Goal: Task Accomplishment & Management: Manage account settings

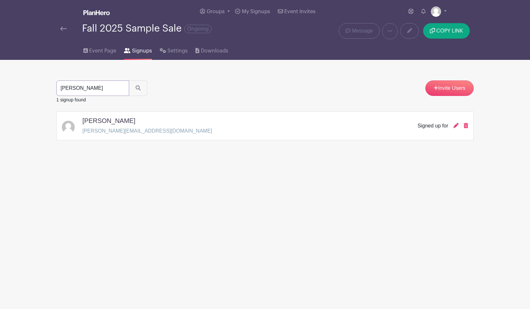
click at [114, 89] on input "[PERSON_NAME]" at bounding box center [92, 88] width 73 height 15
click at [136, 90] on icon "submit" at bounding box center [138, 87] width 5 height 5
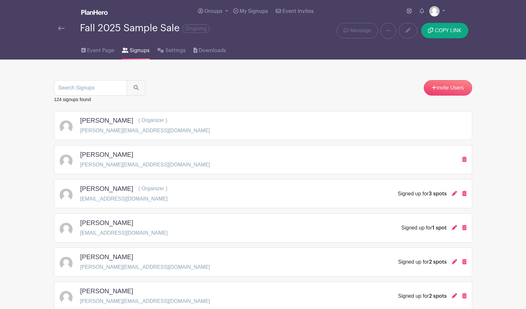
scroll to position [0, 5]
click at [451, 227] on icon at bounding box center [453, 228] width 5 height 5
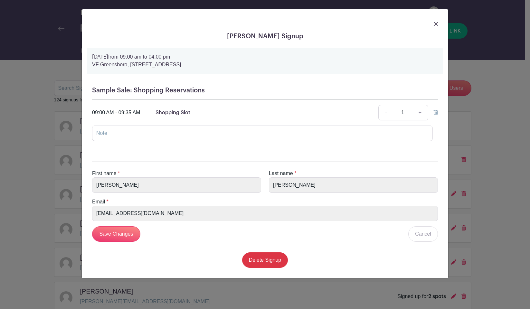
click at [434, 23] on img at bounding box center [436, 24] width 4 height 4
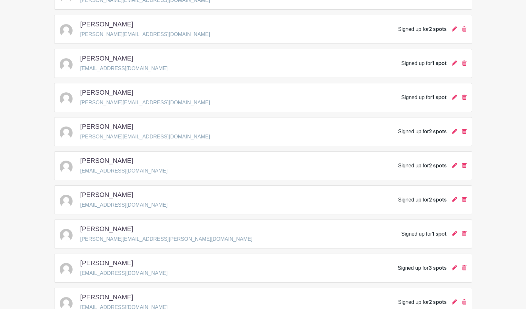
scroll to position [270, 0]
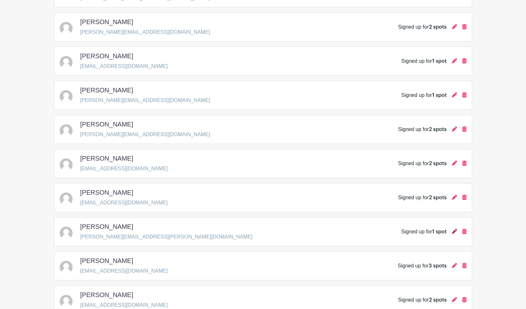
click at [453, 232] on icon at bounding box center [453, 231] width 5 height 5
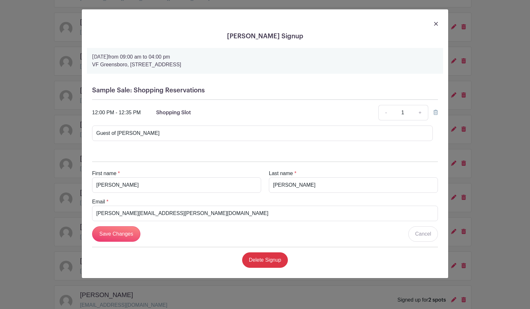
click at [435, 25] on img at bounding box center [436, 24] width 4 height 4
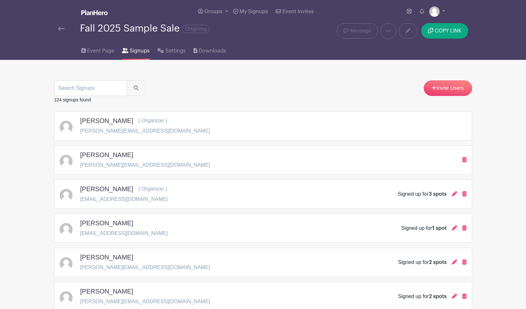
scroll to position [0, 0]
click at [100, 54] on span "Event Page" at bounding box center [100, 51] width 27 height 8
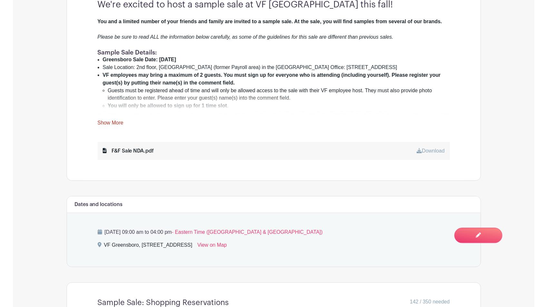
scroll to position [276, 0]
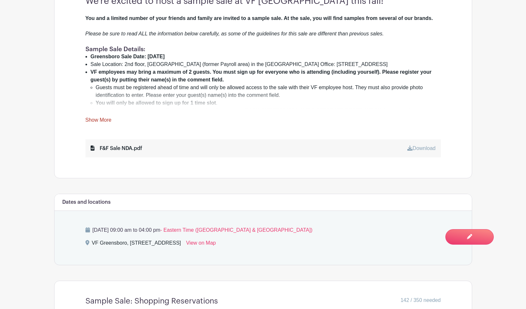
click at [100, 120] on link "Show More" at bounding box center [98, 121] width 26 height 8
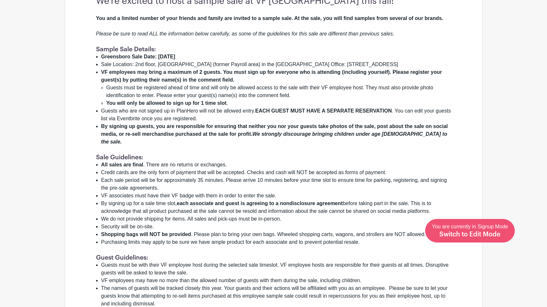
click at [490, 237] on span "Switch to Edit Mode" at bounding box center [469, 234] width 61 height 6
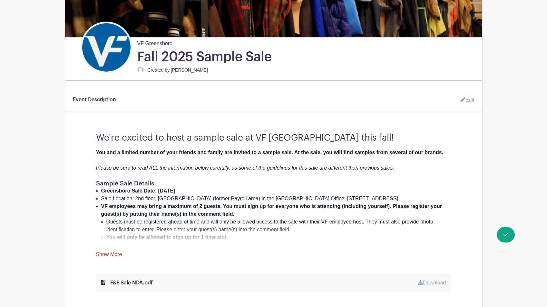
scroll to position [236, 0]
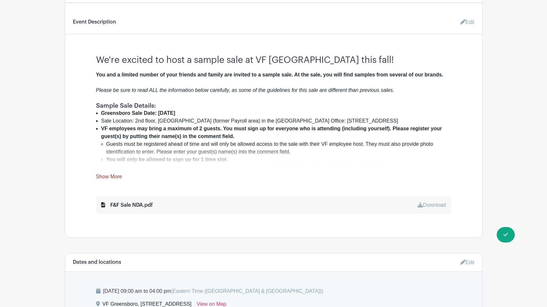
click at [109, 179] on link "Show More" at bounding box center [109, 178] width 26 height 8
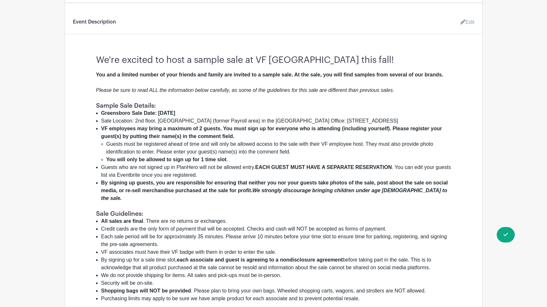
click at [472, 22] on link "Edit" at bounding box center [464, 22] width 19 height 13
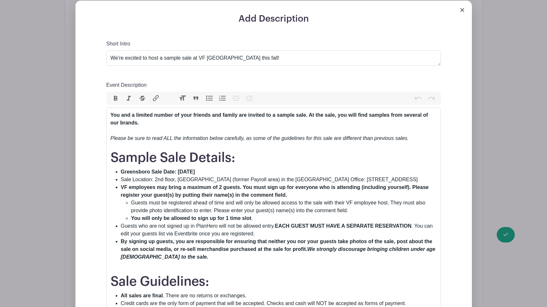
scroll to position [308, 0]
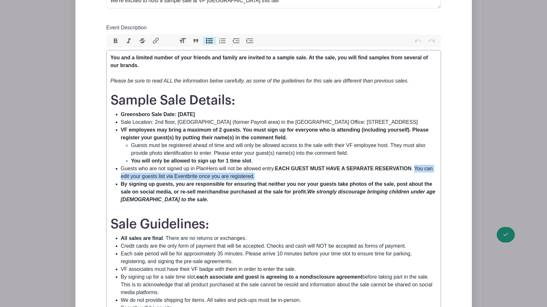
drag, startPoint x: 416, startPoint y: 169, endPoint x: 261, endPoint y: 175, distance: 155.1
click at [261, 175] on li "Guests who are not signed up in PlanHero will not be allowed entry. EACH GUEST …" at bounding box center [279, 172] width 316 height 15
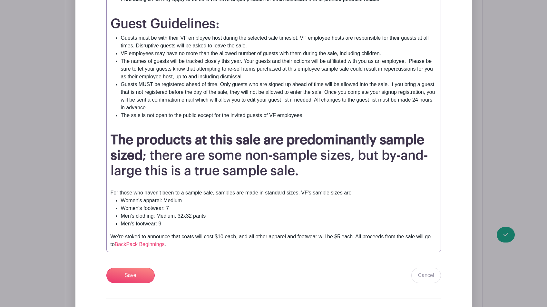
scroll to position [434, 0]
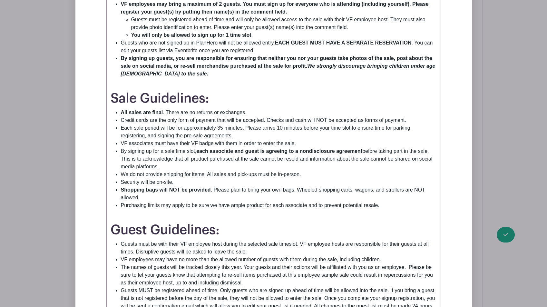
click at [414, 44] on li "Guests who are not signed up in PlanHero will not be allowed entry. EACH GUEST …" at bounding box center [279, 46] width 316 height 15
click at [417, 47] on li "Guests who are not signed up in PlanHero will not be allowed entry. EACH GUEST …" at bounding box center [279, 46] width 316 height 15
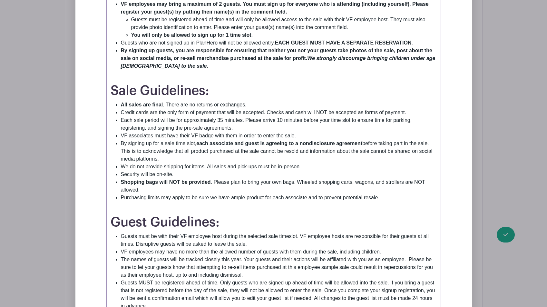
click at [399, 42] on strong "EACH GUEST MUST HAVE A SEPARATE RESERVATION" at bounding box center [343, 42] width 137 height 5
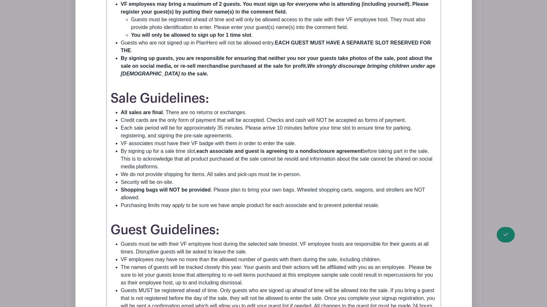
type trix-editor "<div><strong>You and a limited number of your friends and family are invited to…"
click at [350, 78] on li "By signing up guests, you are responsible for ensuring that neither you nor you…" at bounding box center [279, 65] width 316 height 23
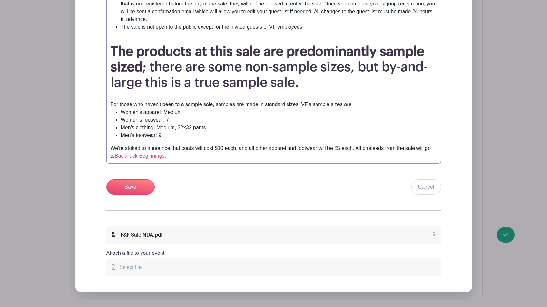
scroll to position [0, 0]
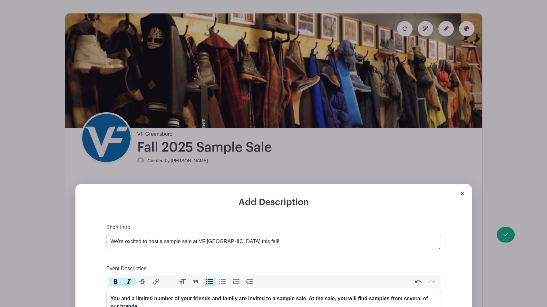
scroll to position [661, 0]
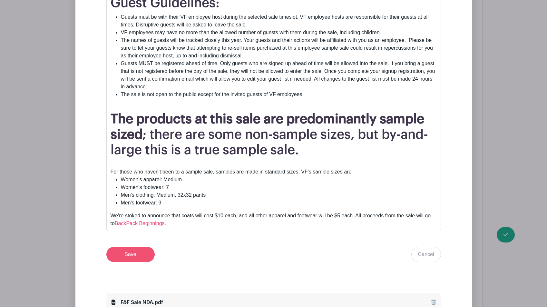
click at [135, 257] on input "Save" at bounding box center [130, 253] width 48 height 15
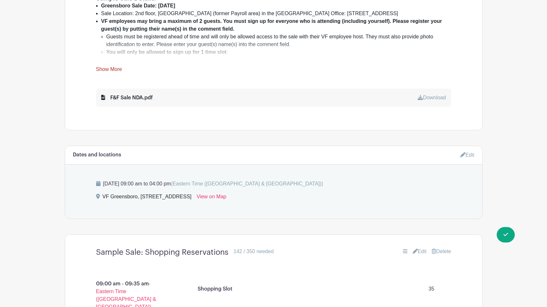
scroll to position [328, 0]
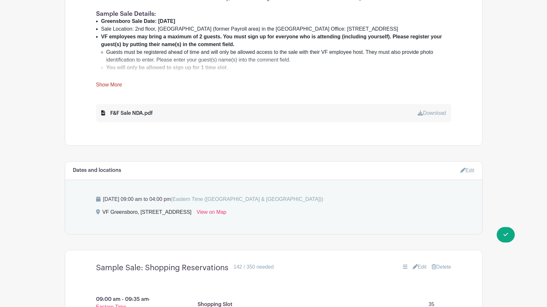
click at [112, 84] on link "Show More" at bounding box center [109, 86] width 26 height 8
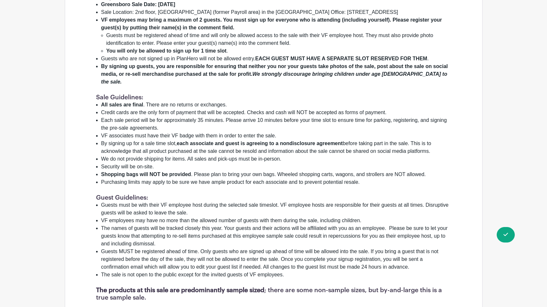
scroll to position [346, 0]
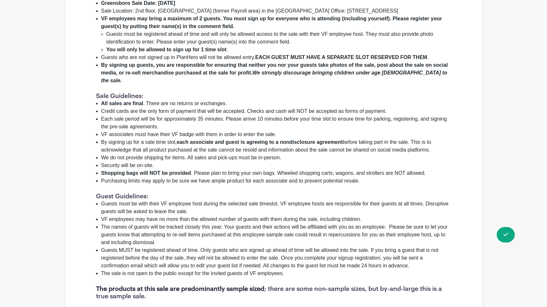
click at [279, 200] on li "Guests must be with their VF employee host during the selected sale timeslot. V…" at bounding box center [276, 207] width 350 height 15
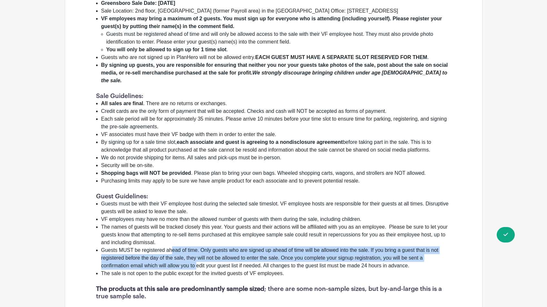
drag, startPoint x: 173, startPoint y: 241, endPoint x: 199, endPoint y: 256, distance: 30.2
click at [199, 256] on li "Guests MUST be registered ahead of time. Only guests who are signed up ahead of…" at bounding box center [276, 257] width 350 height 23
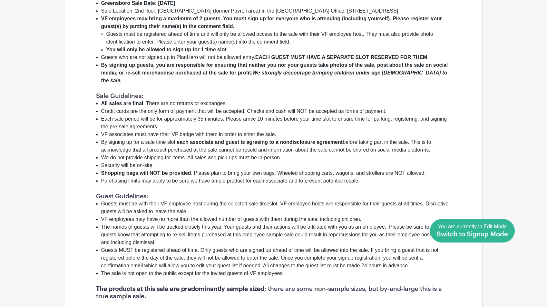
click at [508, 230] on link "Done Editing You are currently in Edit Mode Switch to Signup Mode" at bounding box center [472, 231] width 85 height 24
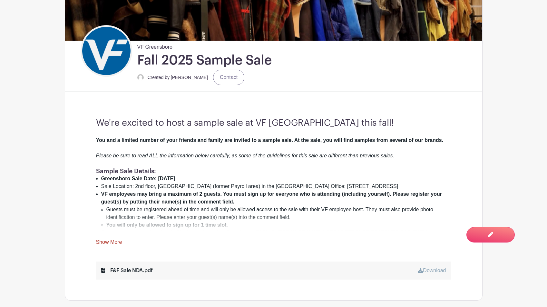
scroll to position [247, 0]
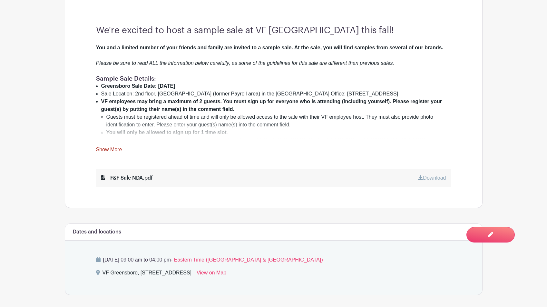
click at [111, 146] on div "You and a limited number of your friends and family are invited to a sample sal…" at bounding box center [273, 99] width 355 height 110
click at [112, 149] on link "Show More" at bounding box center [109, 151] width 26 height 8
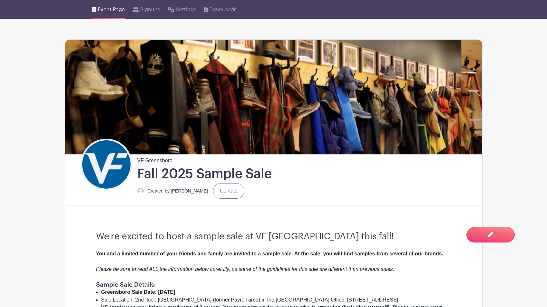
scroll to position [180, 0]
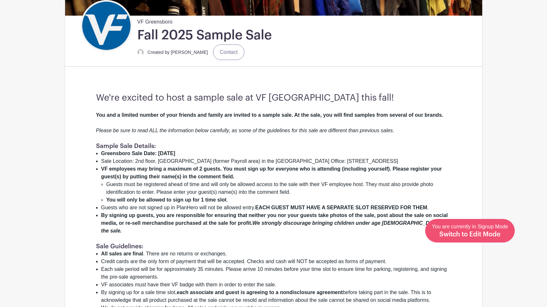
click at [490, 234] on span "Switch to Edit Mode" at bounding box center [469, 234] width 61 height 6
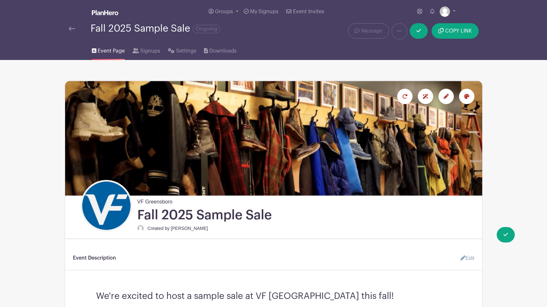
click at [464, 257] on link "Edit" at bounding box center [464, 258] width 19 height 13
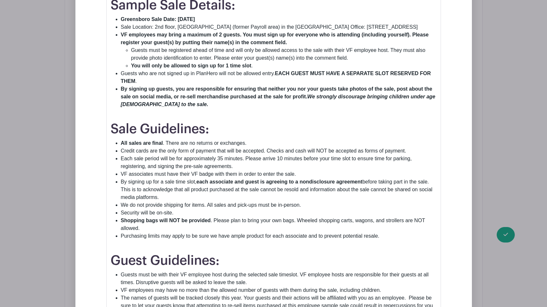
scroll to position [531, 0]
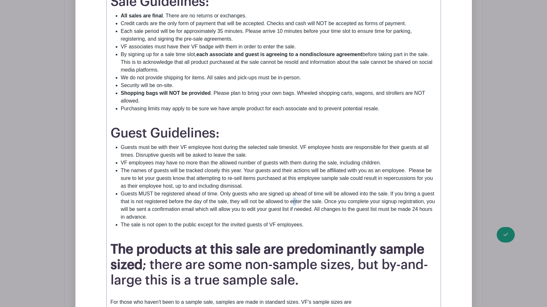
click at [296, 199] on li "Guests MUST be registered ahead of time. Only guests who are signed up ahead of…" at bounding box center [279, 205] width 316 height 31
click at [230, 201] on li "Guests MUST be registered ahead of time. Only guests who are signed up ahead of…" at bounding box center [279, 205] width 316 height 31
click at [177, 202] on li "Guests MUST be registered ahead of time. Only guests who are signed up ahead of…" at bounding box center [279, 205] width 316 height 31
drag, startPoint x: 177, startPoint y: 202, endPoint x: 227, endPoint y: 202, distance: 49.6
click at [227, 202] on li "Guests MUST be registered ahead of time. Only guests who are signed up ahead of…" at bounding box center [279, 205] width 316 height 31
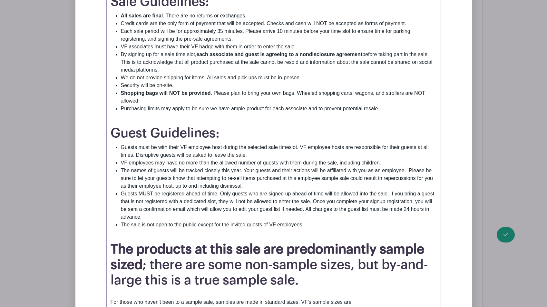
click at [188, 210] on li "Guests MUST be registered ahead of time. Only guests who are signed up ahead of…" at bounding box center [279, 205] width 316 height 31
drag, startPoint x: 188, startPoint y: 210, endPoint x: 303, endPoint y: 208, distance: 114.4
click at [303, 208] on li "Guests MUST be registered ahead of time. Only guests who are signed up ahead of…" at bounding box center [279, 205] width 316 height 31
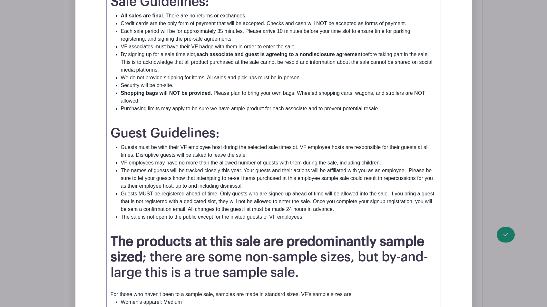
type trix-editor "<div><strong>You and a limited number of your friends and family are invited to…"
click at [477, 235] on div "Add Description Short Intro We're excited to host a sample sale at VF [GEOGRAPH…" at bounding box center [273, 101] width 407 height 760
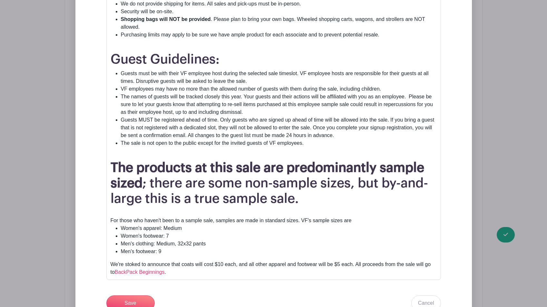
scroll to position [606, 0]
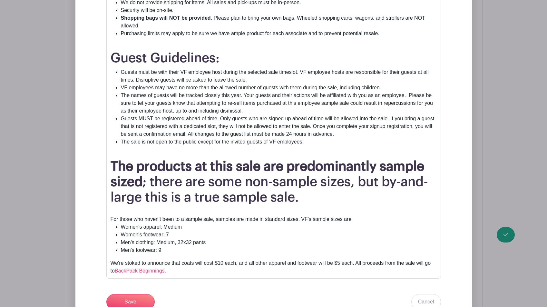
click at [133, 300] on input "Save" at bounding box center [130, 301] width 48 height 15
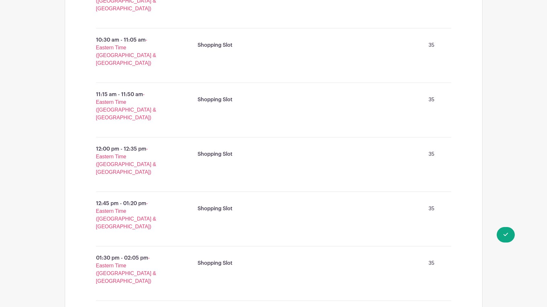
scroll to position [885, 0]
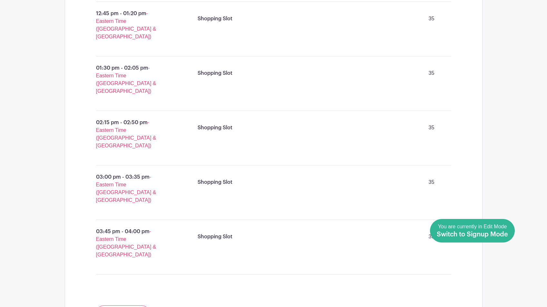
click at [507, 235] on span "Switch to Signup Mode" at bounding box center [472, 234] width 71 height 6
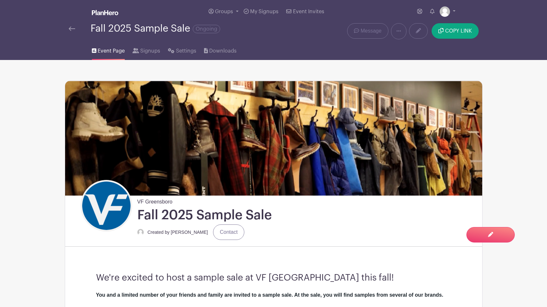
drag, startPoint x: 38, startPoint y: 144, endPoint x: 46, endPoint y: 112, distance: 33.1
click at [71, 31] on img at bounding box center [72, 28] width 6 height 5
